Goal: Information Seeking & Learning: Learn about a topic

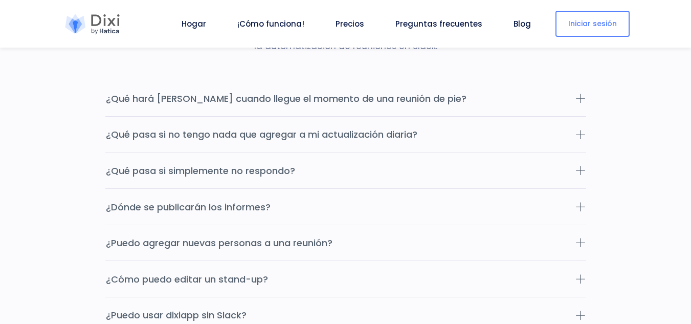
scroll to position [3268, 0]
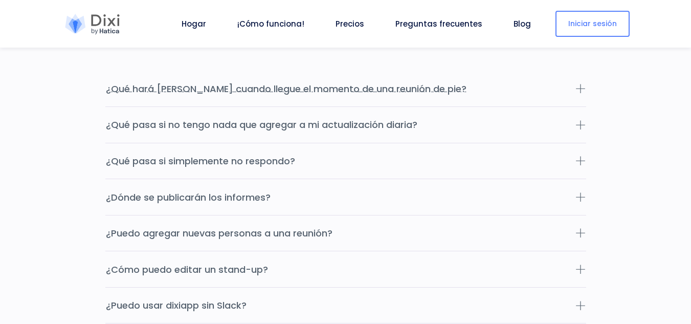
click at [582, 94] on icon at bounding box center [580, 88] width 10 height 10
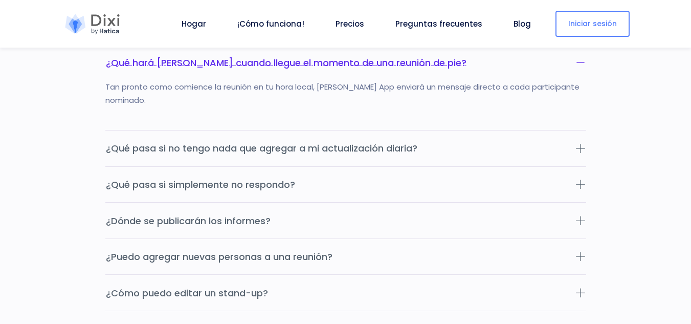
scroll to position [3309, 0]
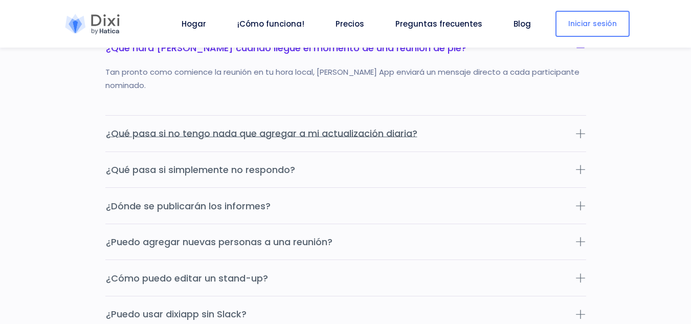
click at [582, 151] on button "¿Qué pasa si no tengo nada que agregar a mi actualización diaria?" at bounding box center [345, 134] width 481 height 36
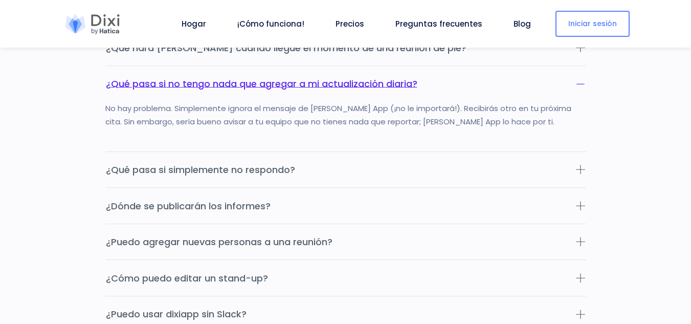
click at [582, 151] on div "No hay problema. Simplemente ignora el mensaje de [PERSON_NAME] App (¡no le imp…" at bounding box center [345, 127] width 481 height 50
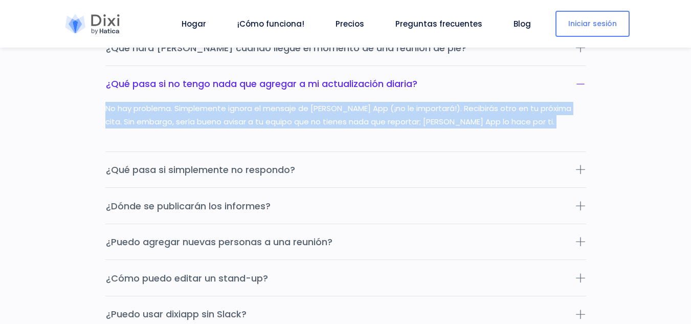
click at [582, 151] on div "No hay problema. Simplemente ignora el mensaje de [PERSON_NAME] App (¡no le imp…" at bounding box center [345, 127] width 481 height 50
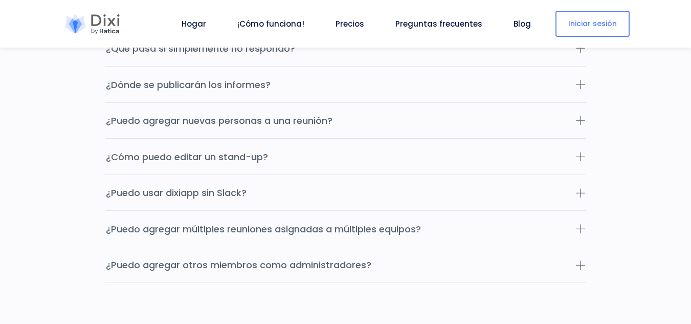
scroll to position [3432, 0]
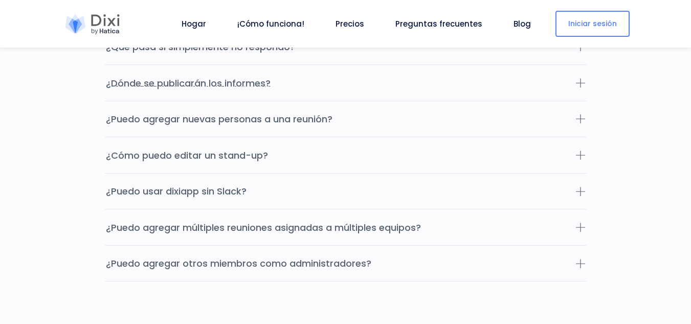
click at [580, 88] on icon at bounding box center [580, 83] width 10 height 10
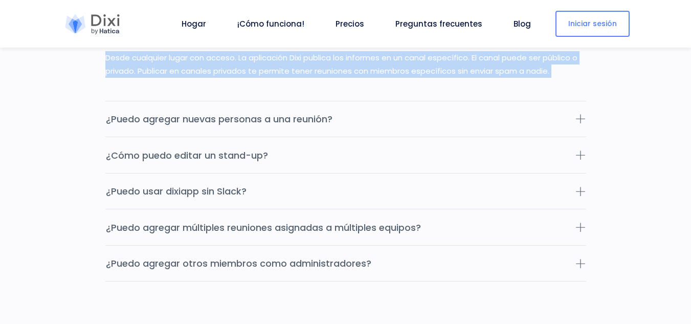
click at [644, 171] on section "Preguntas frecuentes ¿Aún tienes dudas? Nuestra sección de preguntas frecuentes…" at bounding box center [345, 47] width 691 height 591
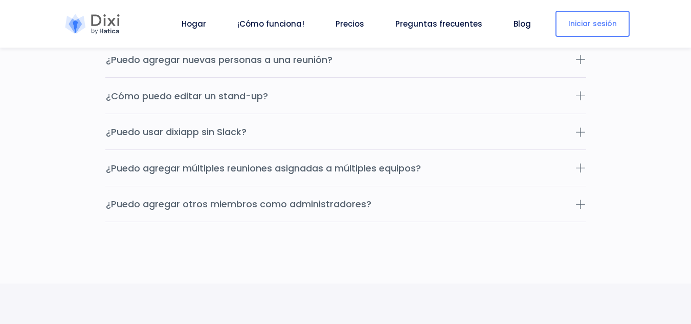
scroll to position [3493, 0]
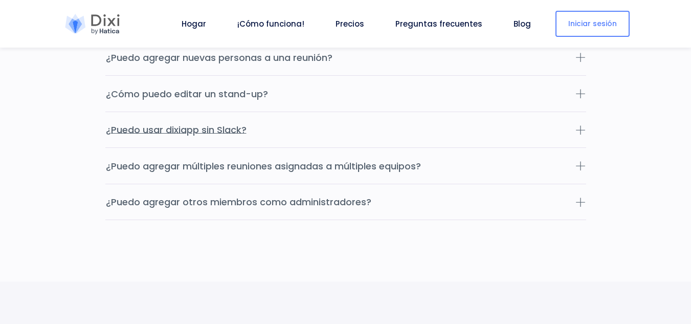
click at [580, 135] on icon at bounding box center [580, 130] width 10 height 10
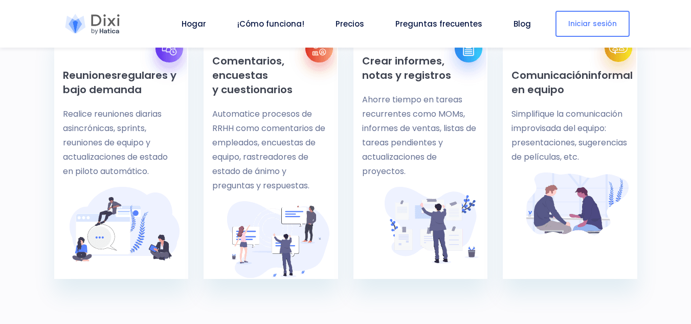
scroll to position [377, 0]
